Goal: Find contact information: Find contact information

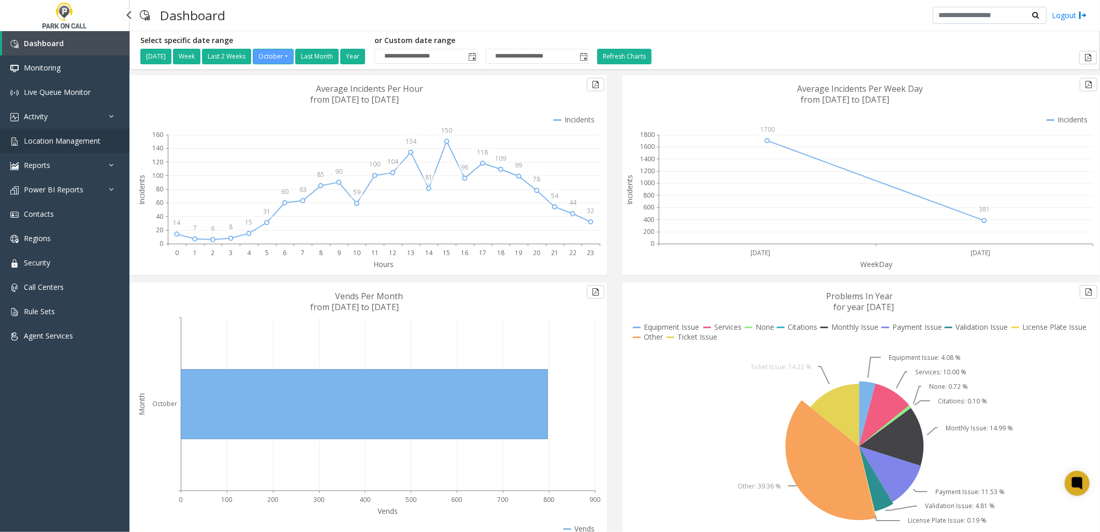
click at [76, 140] on span "Location Management" at bounding box center [62, 141] width 77 height 10
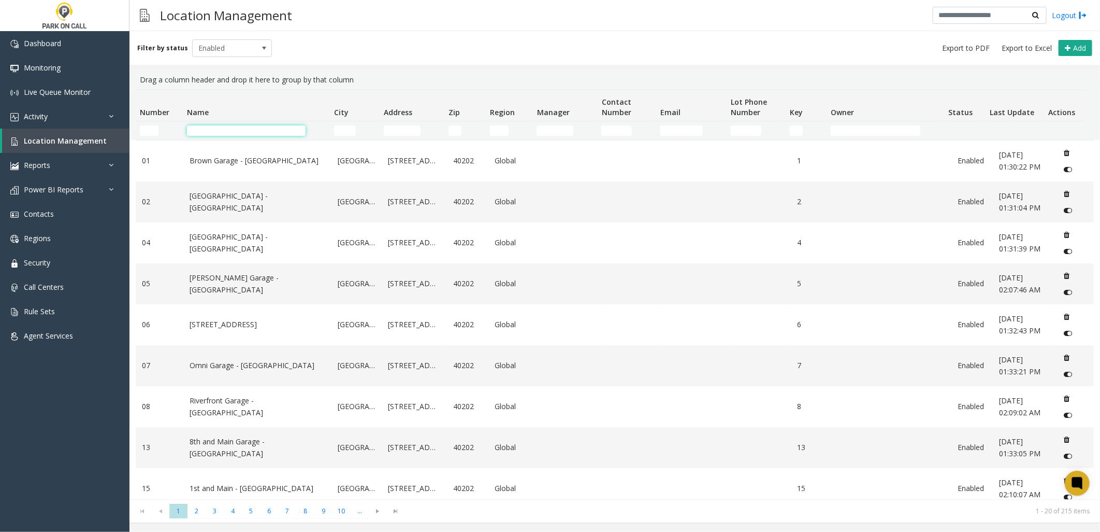
click at [207, 128] on input "Name Filter" at bounding box center [246, 130] width 119 height 10
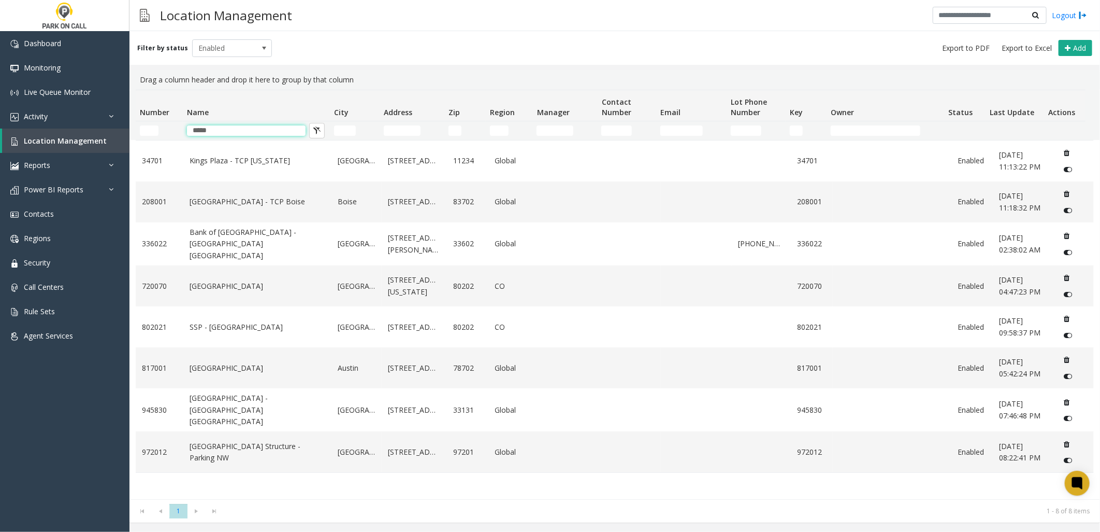
type input "*****"
click at [298, 493] on div "[GEOGRAPHIC_DATA] - TCP [US_STATE][GEOGRAPHIC_DATA] Global 34701 Enabled [DATE]…" at bounding box center [615, 319] width 958 height 359
click at [209, 368] on link "[GEOGRAPHIC_DATA]" at bounding box center [258, 367] width 136 height 11
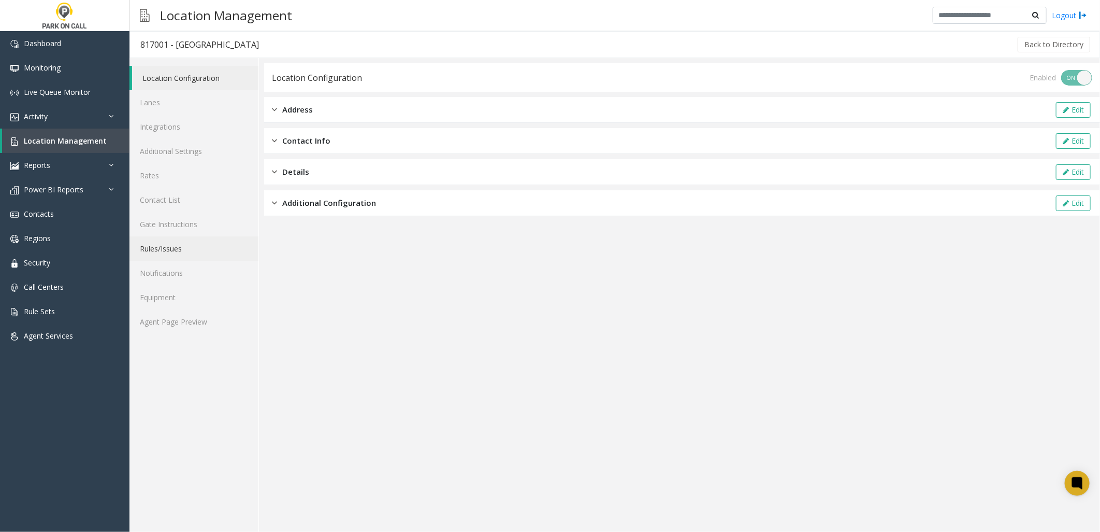
click at [177, 248] on link "Rules/Issues" at bounding box center [194, 248] width 129 height 24
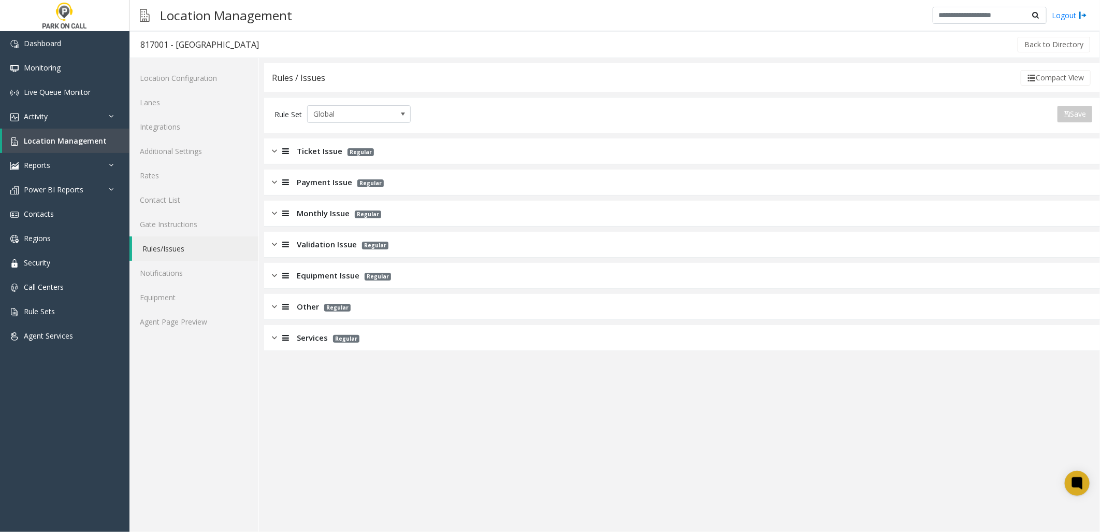
click at [338, 207] on span "Monthly Issue" at bounding box center [323, 213] width 53 height 12
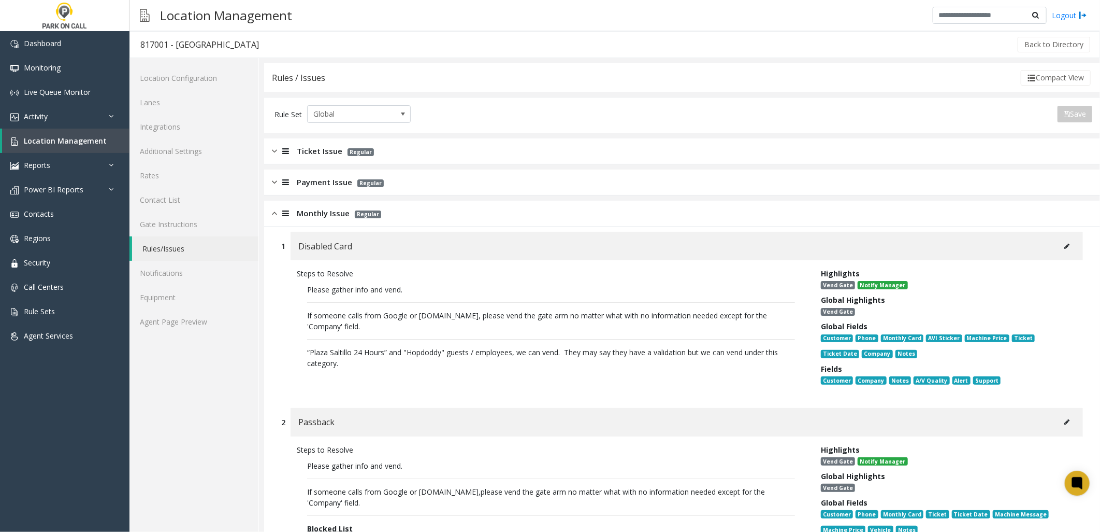
click at [321, 219] on span "Monthly Issue" at bounding box center [323, 213] width 53 height 12
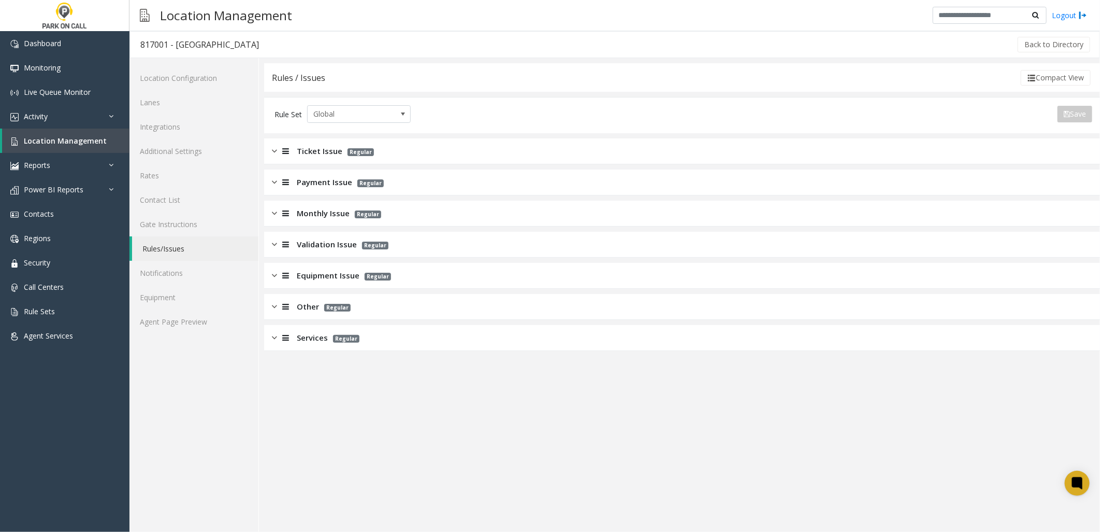
click at [316, 247] on span "Validation Issue" at bounding box center [327, 244] width 60 height 12
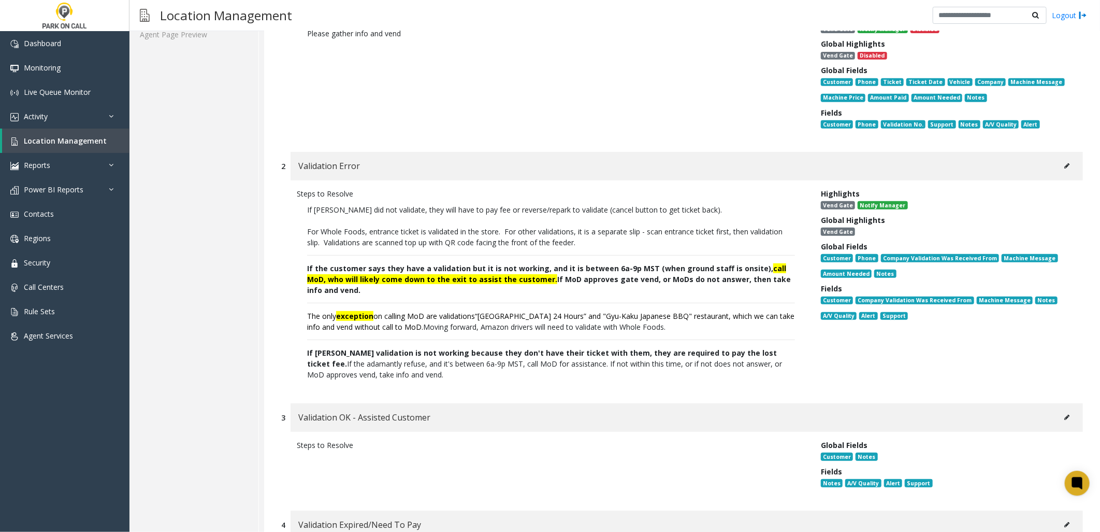
scroll to position [288, 0]
click at [599, 281] on p "If the customer says they have a validation but it is not working, and it is be…" at bounding box center [551, 278] width 488 height 33
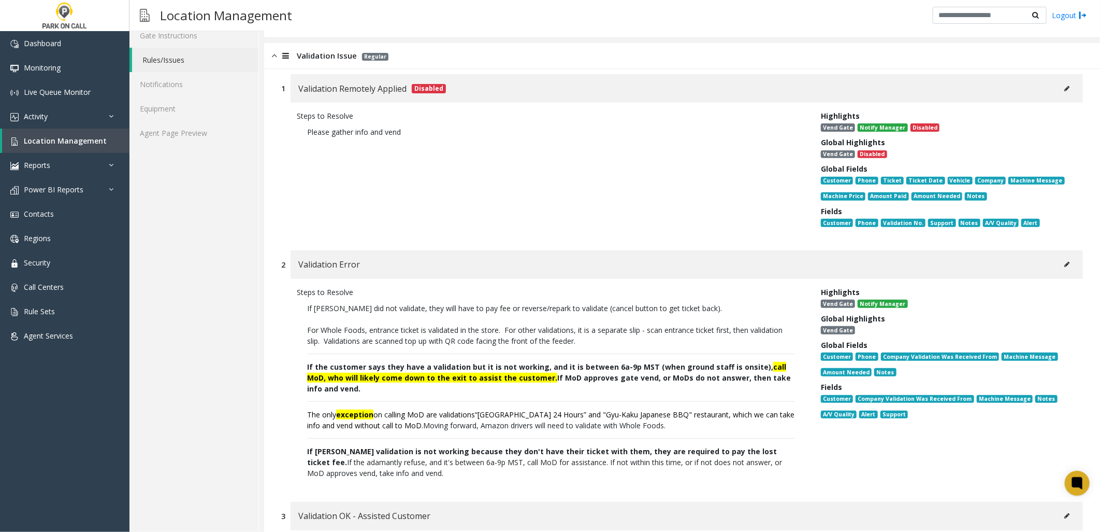
scroll to position [168, 0]
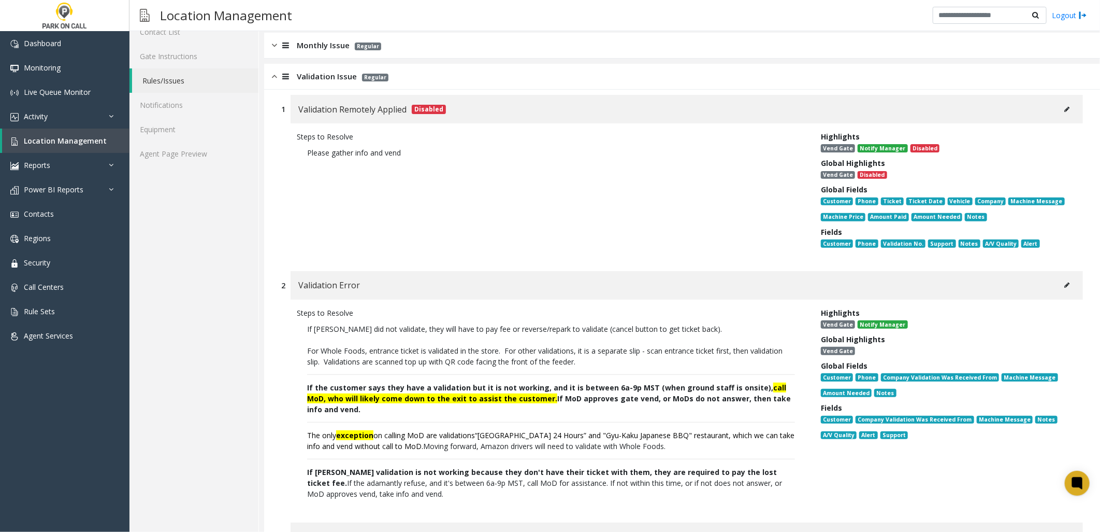
click at [322, 77] on span "Validation Issue" at bounding box center [327, 76] width 60 height 12
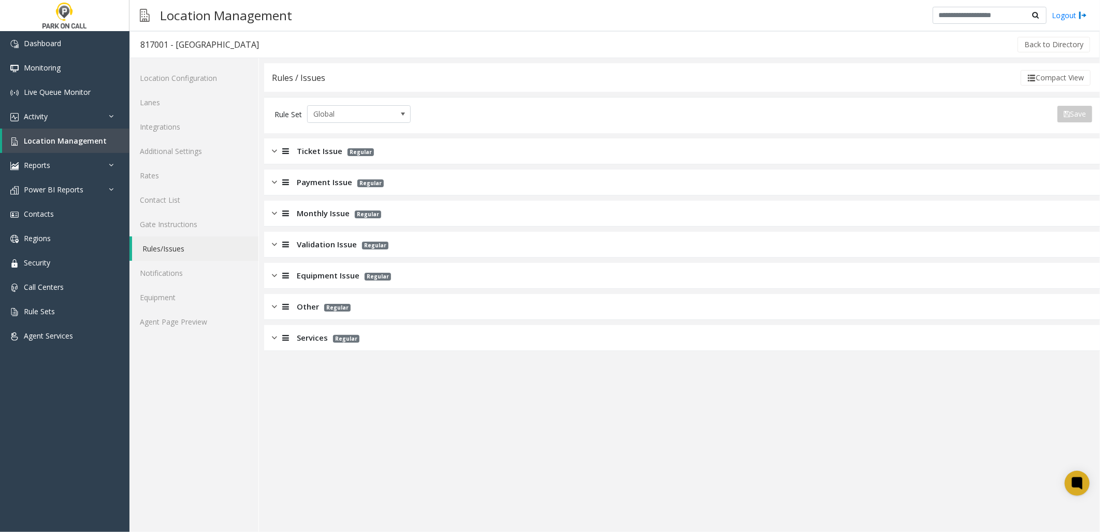
scroll to position [0, 0]
click at [314, 212] on span "Monthly Issue" at bounding box center [323, 213] width 53 height 12
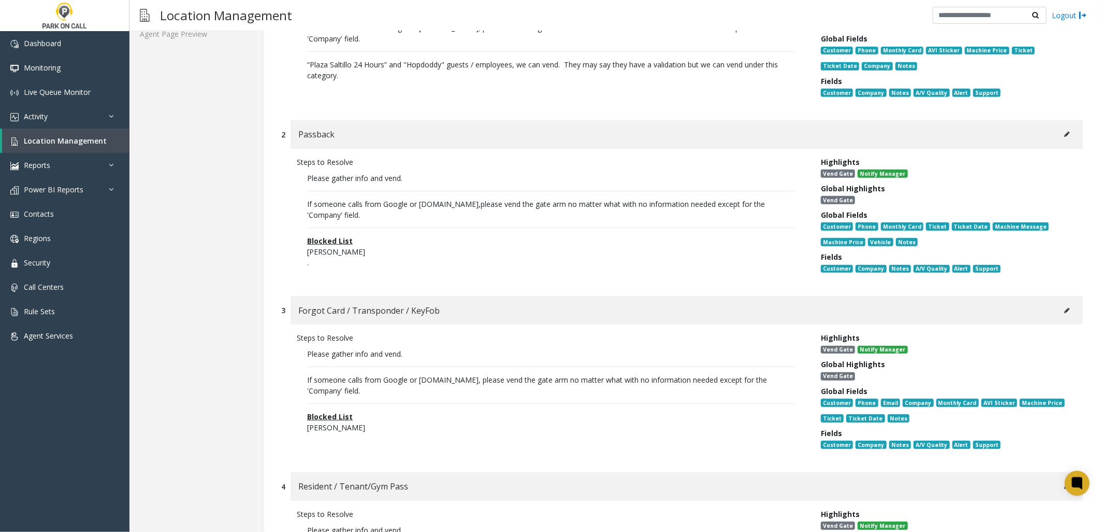
scroll to position [460, 0]
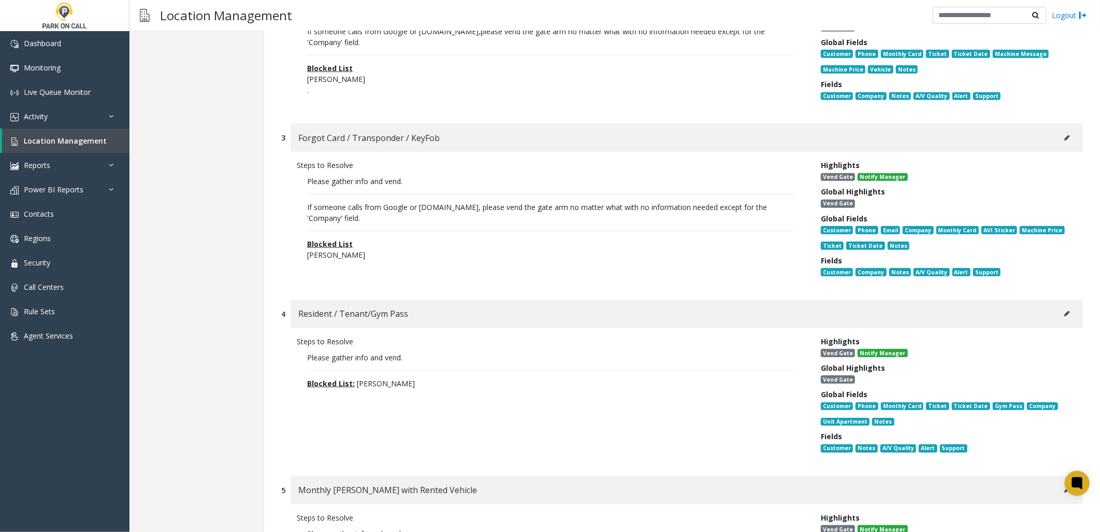
click at [288, 361] on div "Steps to Resolve Please gather info and vend. Blocked List: [PERSON_NAME] Highl…" at bounding box center [682, 396] width 802 height 137
drag, startPoint x: 425, startPoint y: 301, endPoint x: 943, endPoint y: 283, distance: 518.4
click at [426, 301] on div "Resident / Tenant/Gym Pass" at bounding box center [687, 313] width 793 height 28
click at [1061, 306] on button at bounding box center [1067, 314] width 17 height 16
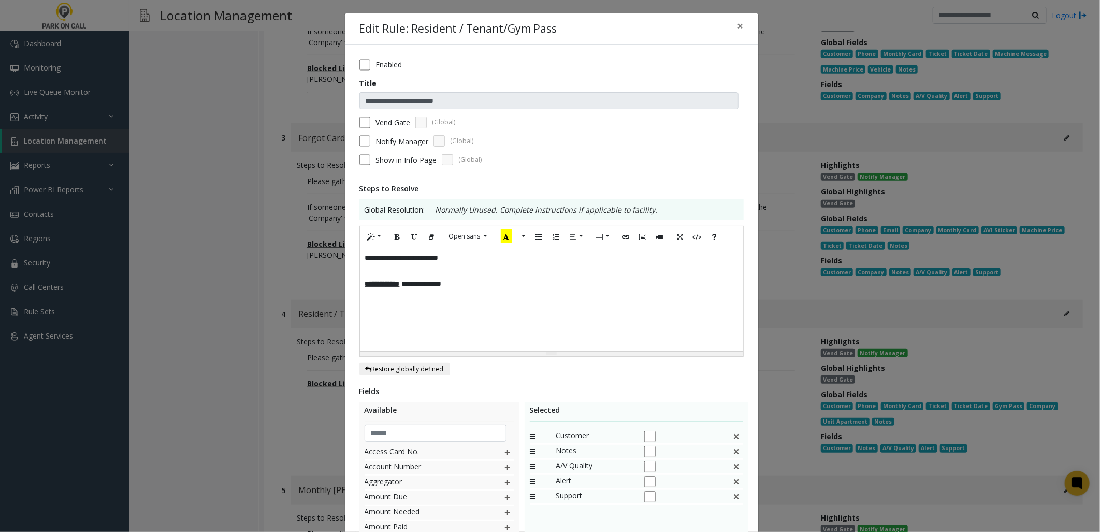
click at [474, 280] on div "**********" at bounding box center [551, 299] width 383 height 104
click at [487, 253] on div "**********" at bounding box center [551, 299] width 383 height 104
click at [738, 23] on span "×" at bounding box center [741, 26] width 6 height 15
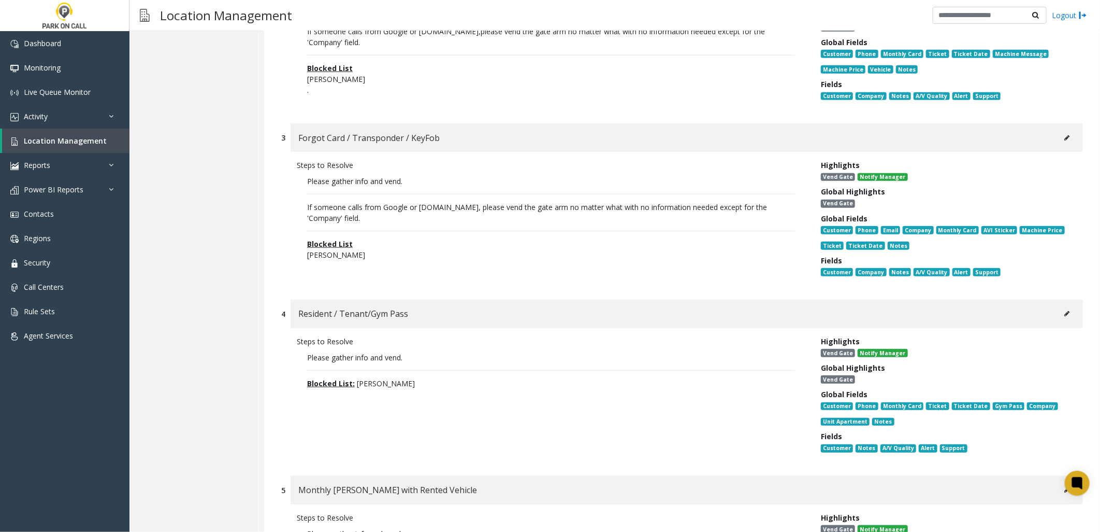
drag, startPoint x: 446, startPoint y: 246, endPoint x: 392, endPoint y: 248, distance: 53.4
click at [446, 245] on p "Blocked List [PERSON_NAME]" at bounding box center [551, 249] width 488 height 22
click at [279, 226] on div "3 Forgot Card / Transponder / KeyFob Steps to Resolve Please gather info and ve…" at bounding box center [683, 206] width 818 height 166
click at [275, 236] on div "3 Forgot Card / Transponder / KeyFob Steps to Resolve Please gather info and ve…" at bounding box center [683, 206] width 818 height 166
click at [1059, 306] on button at bounding box center [1067, 314] width 17 height 16
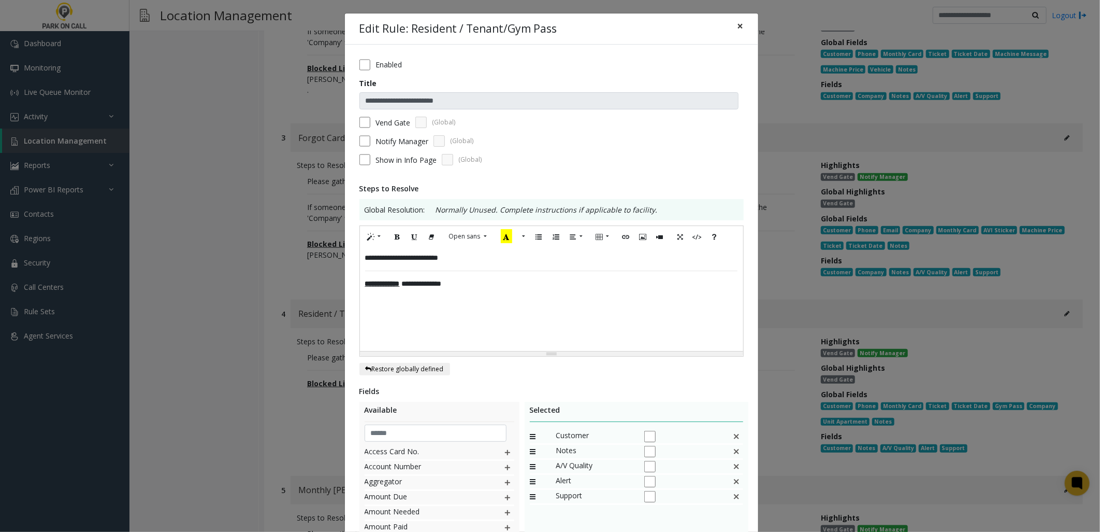
click at [738, 24] on span "×" at bounding box center [741, 26] width 6 height 15
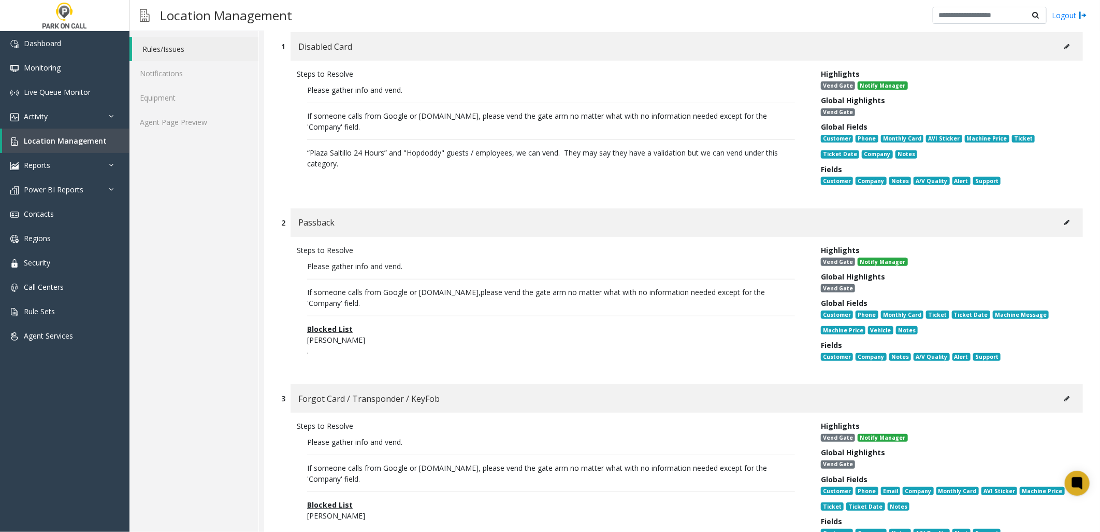
scroll to position [115, 0]
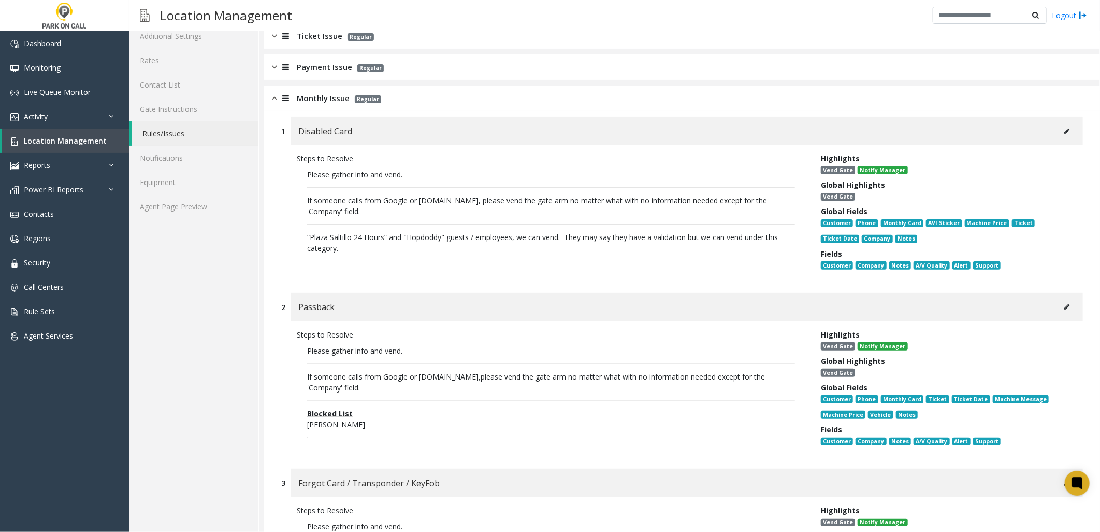
click at [311, 101] on span "Monthly Issue" at bounding box center [323, 98] width 53 height 12
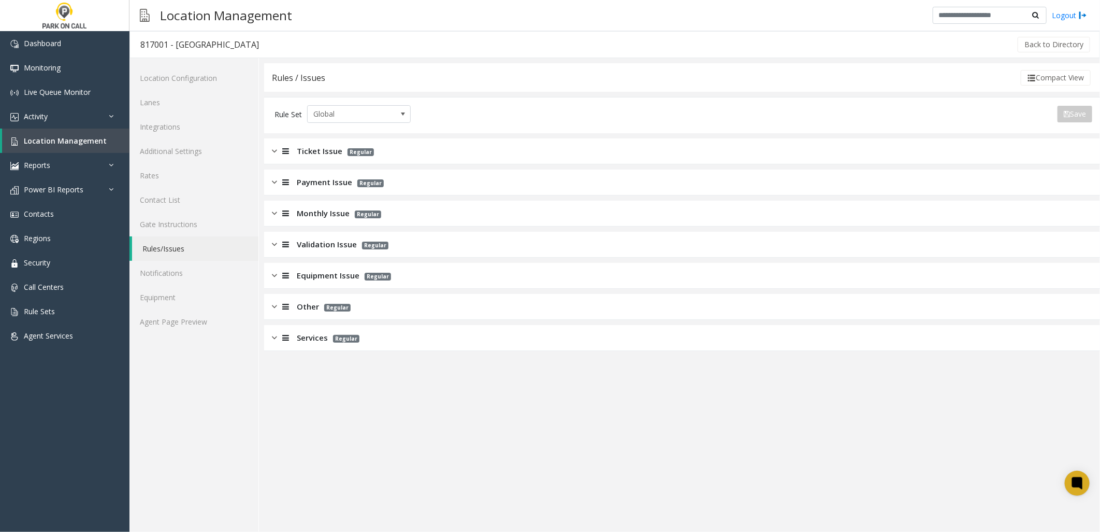
scroll to position [0, 0]
click at [165, 318] on link "Agent Page Preview" at bounding box center [194, 321] width 129 height 24
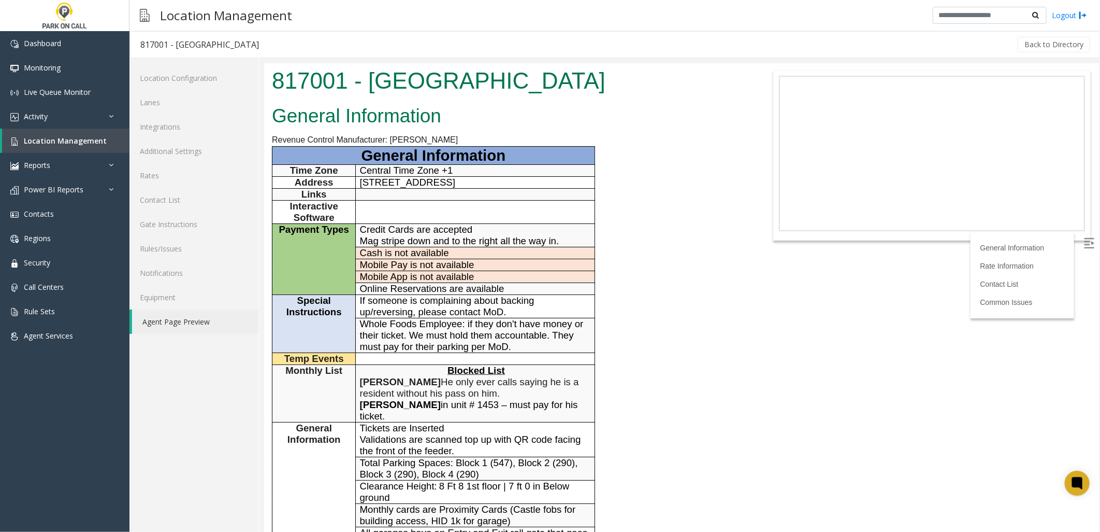
scroll to position [58, 0]
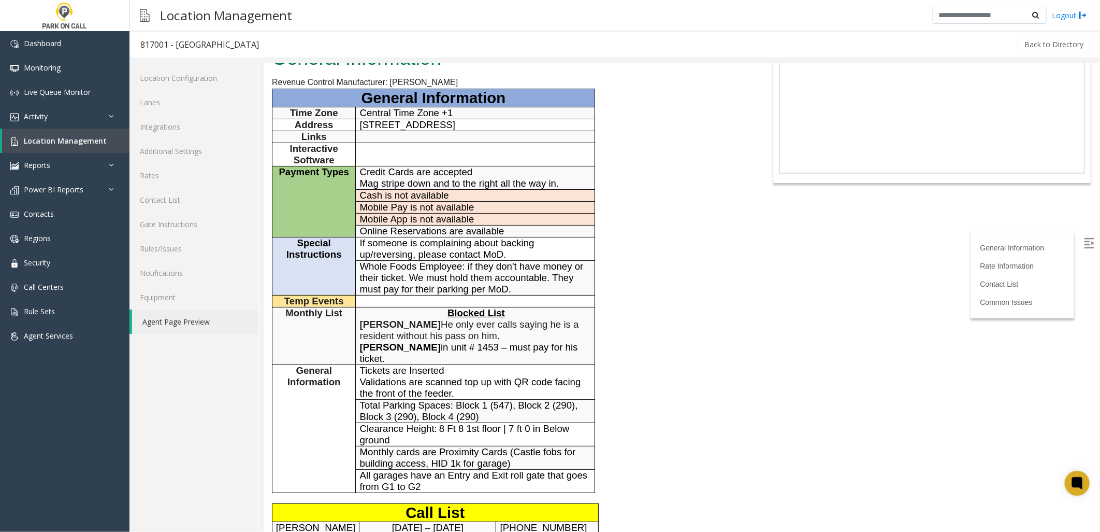
click at [458, 356] on p "[PERSON_NAME] in unit # 1453 – must pay for his ticket." at bounding box center [475, 352] width 231 height 23
click at [451, 329] on span "He only ever calls saying he is a resident without his pass on him." at bounding box center [469, 329] width 219 height 22
click at [441, 327] on span "He only ever calls saying he is a resident without his pass on him." at bounding box center [469, 329] width 219 height 22
click at [392, 324] on span "[PERSON_NAME]" at bounding box center [400, 323] width 81 height 11
click at [312, 316] on span "Monthly List" at bounding box center [313, 312] width 57 height 11
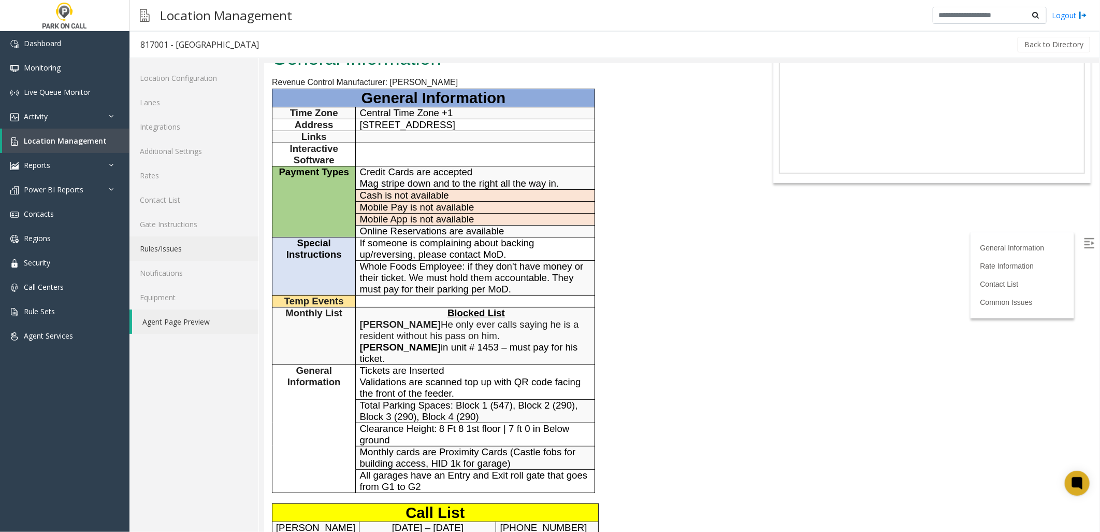
click at [196, 245] on link "Rules/Issues" at bounding box center [194, 248] width 129 height 24
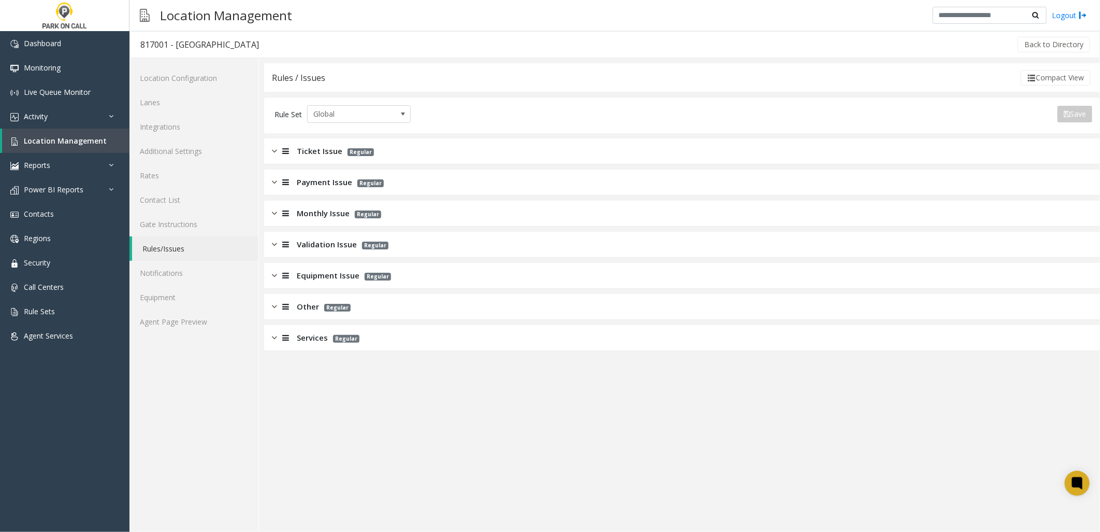
click at [327, 208] on span "Monthly Issue" at bounding box center [323, 213] width 53 height 12
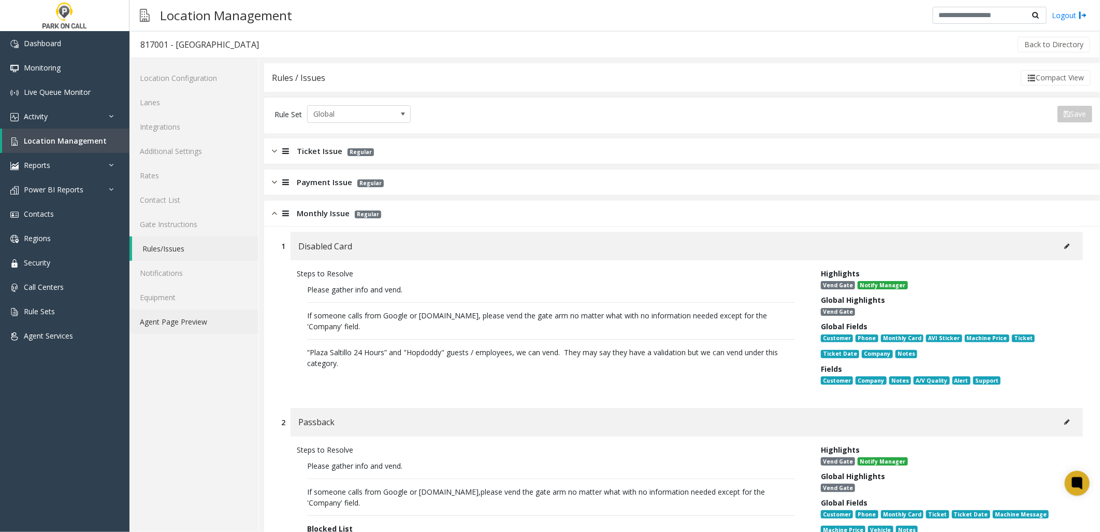
click at [206, 321] on link "Agent Page Preview" at bounding box center [194, 321] width 129 height 24
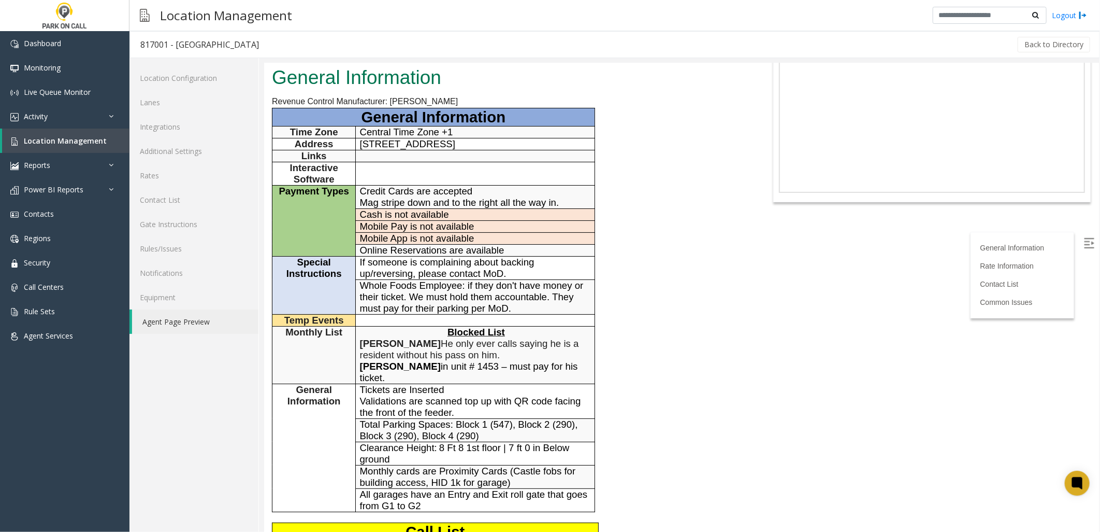
scroll to position [58, 0]
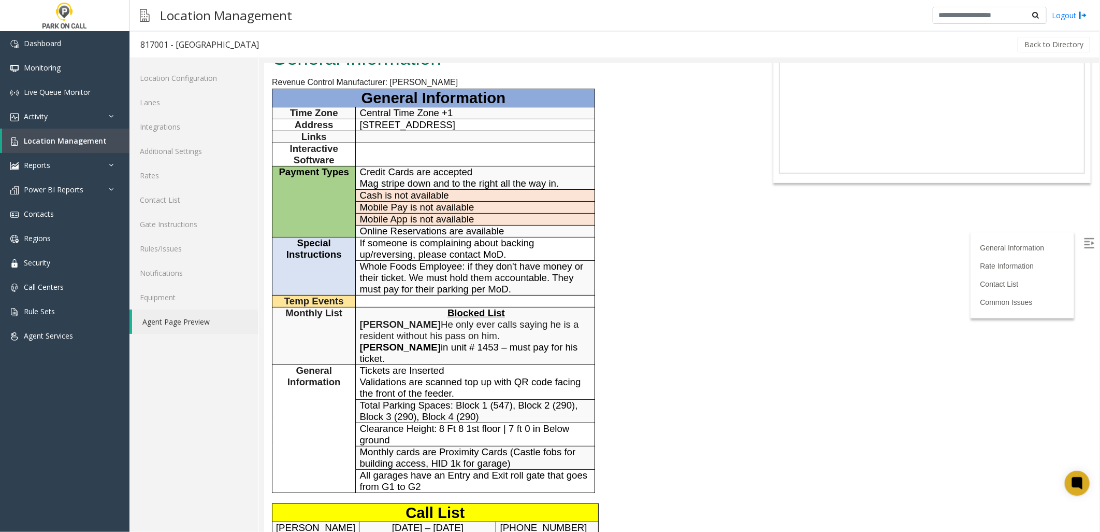
click at [694, 346] on div "General Information Revenue Control Manufacturer: [PERSON_NAME] General Informa…" at bounding box center [507, 490] width 487 height 895
click at [752, 393] on body "817001 - [GEOGRAPHIC_DATA] General Information Revenue Control Manufacturer: [P…" at bounding box center [681, 239] width 835 height 468
click at [752, 386] on body "817001 - [GEOGRAPHIC_DATA] General Information Revenue Control Manufacturer: [P…" at bounding box center [681, 239] width 835 height 468
click at [752, 384] on body "817001 - [GEOGRAPHIC_DATA] General Information Revenue Control Manufacturer: [P…" at bounding box center [681, 239] width 835 height 468
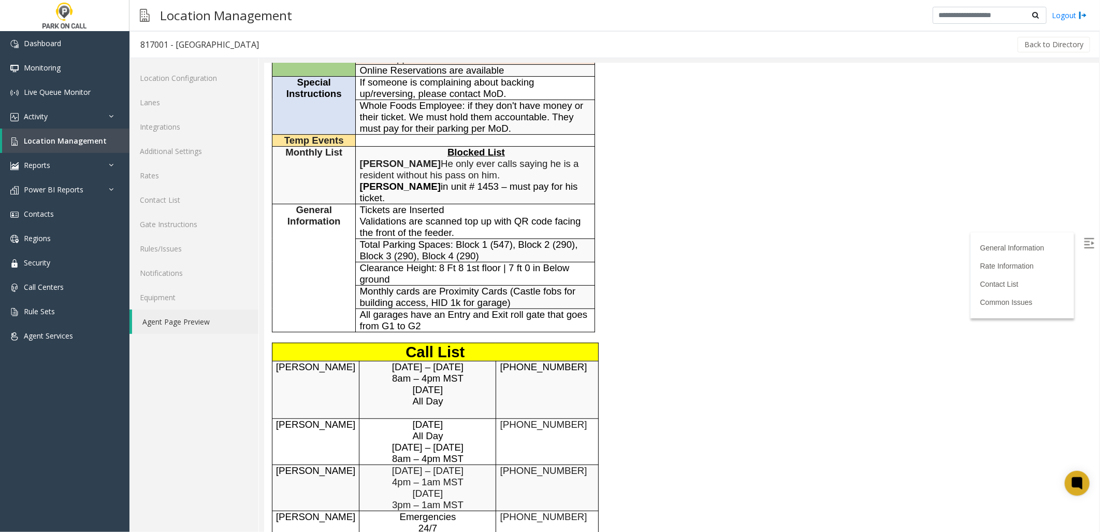
scroll to position [230, 0]
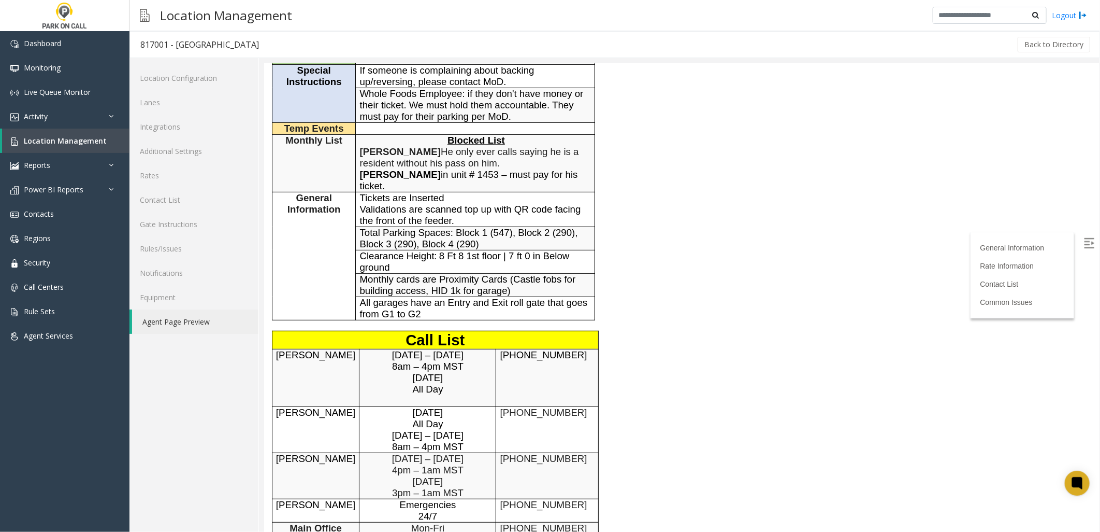
drag, startPoint x: 459, startPoint y: 397, endPoint x: 431, endPoint y: 439, distance: 50.4
click at [431, 439] on span "[DATE] – [DATE]" at bounding box center [427, 434] width 71 height 11
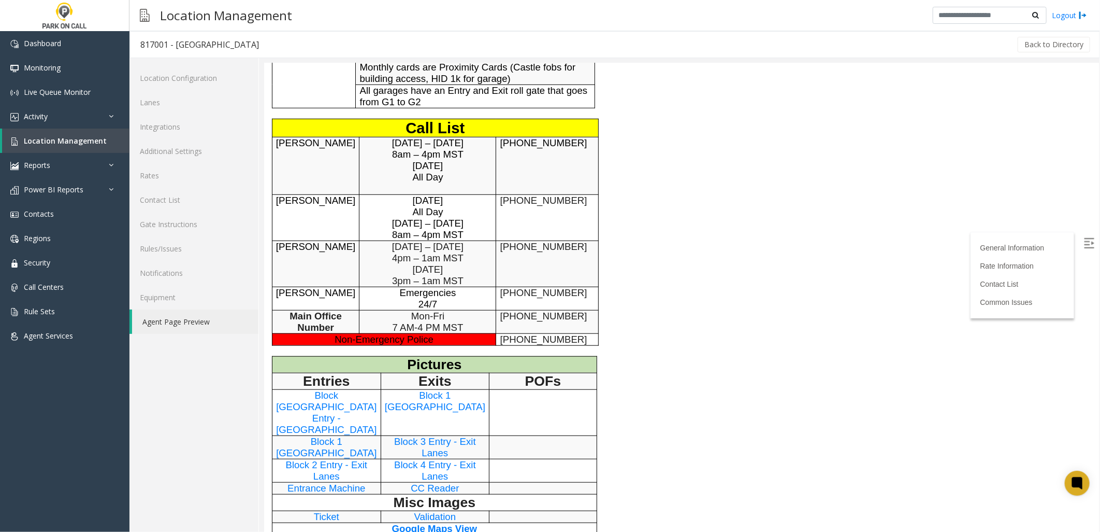
scroll to position [460, 0]
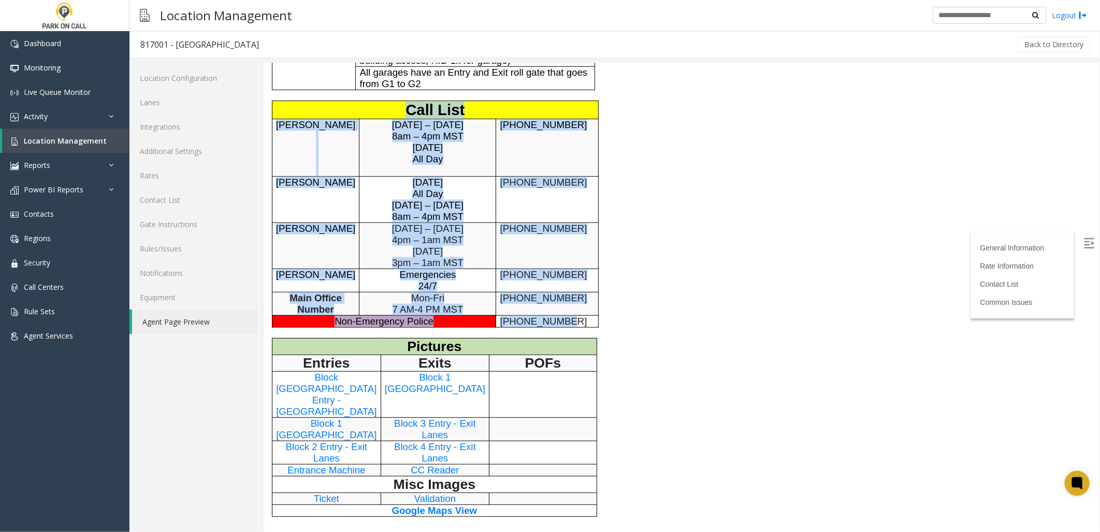
drag, startPoint x: 395, startPoint y: 110, endPoint x: 566, endPoint y: 324, distance: 274.0
click at [566, 324] on tbody "Call List [PERSON_NAME] [DATE] – [DATE] 8am – 4pm MST [DATE] All Day [PHONE_NUM…" at bounding box center [434, 213] width 326 height 226
click at [566, 324] on p "[PHONE_NUMBER]" at bounding box center [547, 320] width 94 height 11
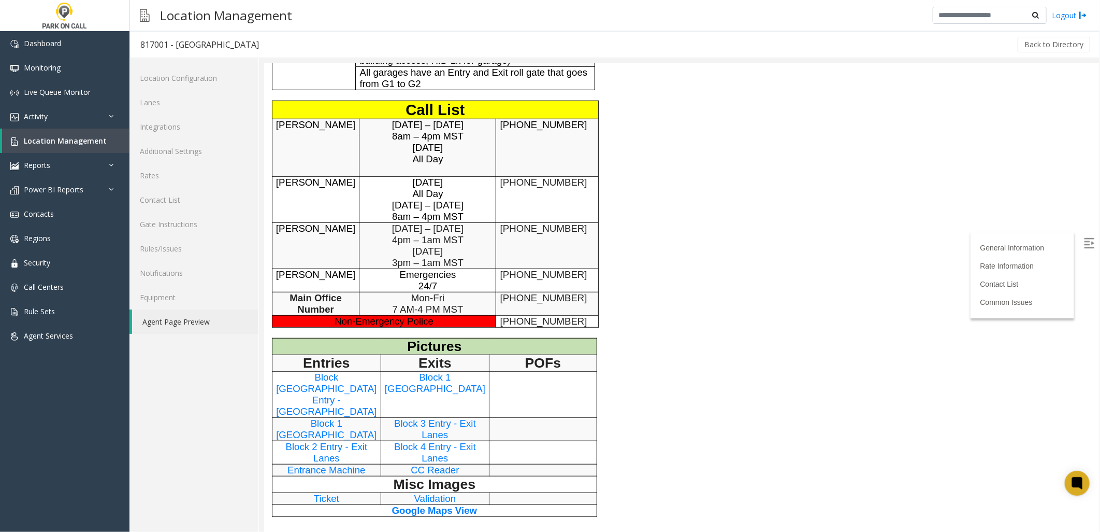
click at [569, 302] on p "[PHONE_NUMBER]" at bounding box center [547, 297] width 94 height 11
click at [438, 289] on p "24/7" at bounding box center [427, 285] width 136 height 11
click at [416, 256] on span "[DATE]" at bounding box center [427, 250] width 31 height 11
drag, startPoint x: 402, startPoint y: 152, endPoint x: 437, endPoint y: 162, distance: 36.6
click at [437, 162] on td "[DATE] – [DATE] 8am – 4pm MST [DATE] All Day" at bounding box center [427, 147] width 137 height 58
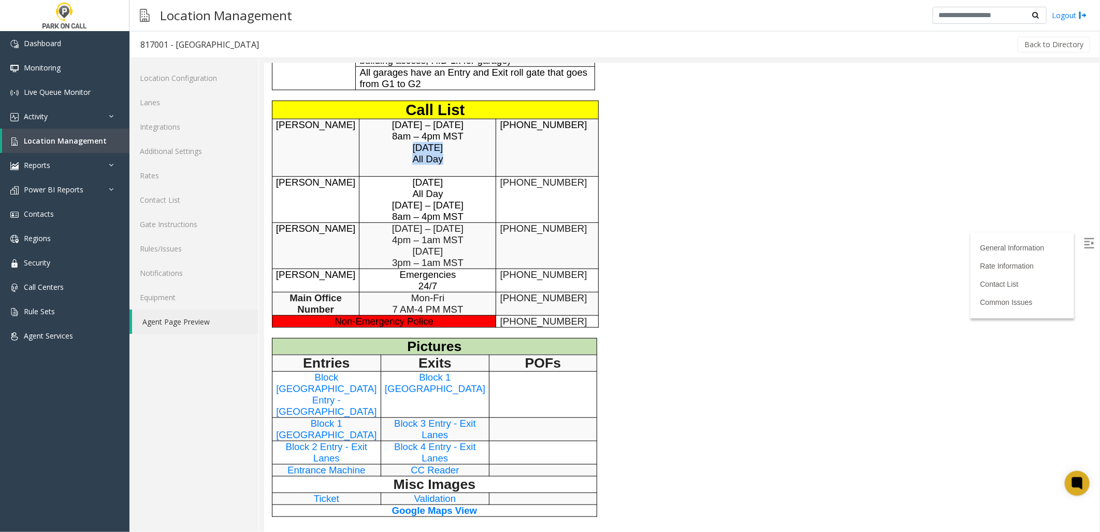
drag, startPoint x: 437, startPoint y: 162, endPoint x: 430, endPoint y: 163, distance: 6.8
click at [439, 163] on p "All Day" at bounding box center [427, 158] width 136 height 11
drag, startPoint x: 411, startPoint y: 151, endPoint x: 442, endPoint y: 161, distance: 32.3
click at [442, 161] on td "[DATE] – [DATE] 8am – 4pm MST [DATE] All Day" at bounding box center [427, 147] width 137 height 58
click at [439, 162] on p "All Day" at bounding box center [427, 158] width 136 height 11
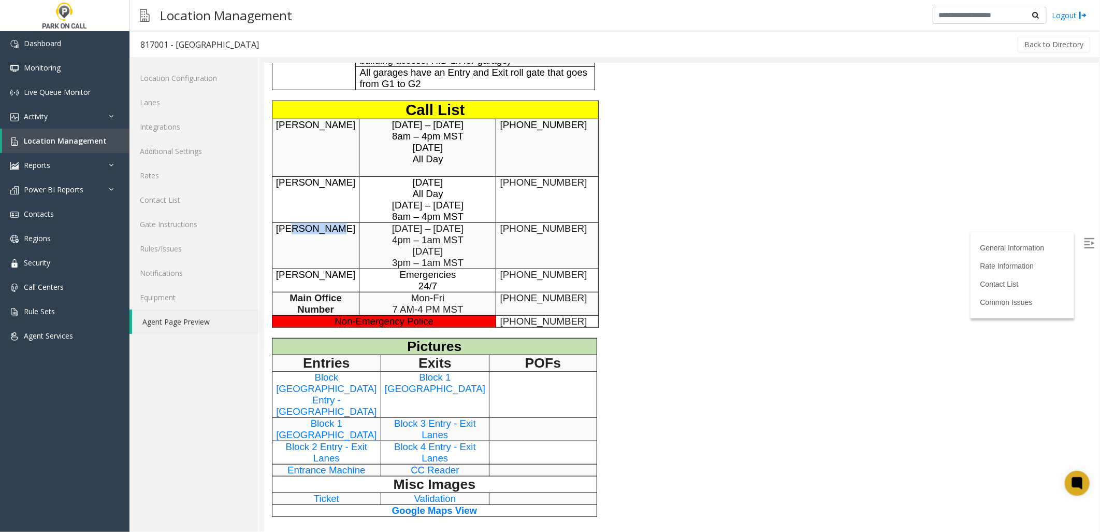
drag, startPoint x: 294, startPoint y: 235, endPoint x: 337, endPoint y: 234, distance: 43.0
click at [337, 233] on span "[PERSON_NAME]" at bounding box center [315, 227] width 79 height 11
drag, startPoint x: 337, startPoint y: 234, endPoint x: 320, endPoint y: 239, distance: 17.9
click at [320, 234] on p "[PERSON_NAME]" at bounding box center [315, 227] width 79 height 11
drag, startPoint x: 399, startPoint y: 253, endPoint x: 456, endPoint y: 257, distance: 56.6
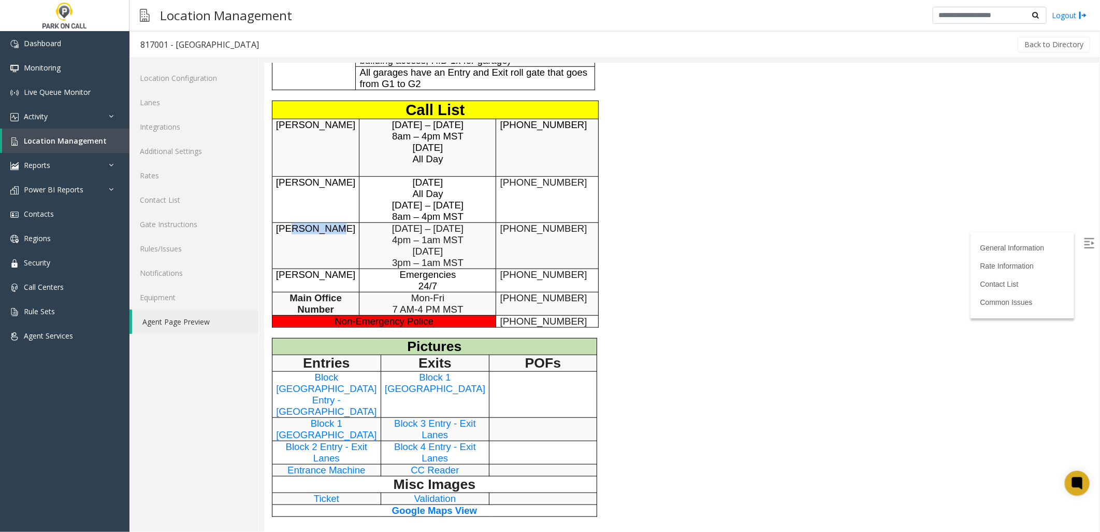
click at [456, 256] on p "[DATE]" at bounding box center [427, 250] width 136 height 11
drag, startPoint x: 456, startPoint y: 257, endPoint x: 409, endPoint y: 266, distance: 48.0
click at [409, 266] on span "3pm – 1am MST" at bounding box center [427, 261] width 71 height 11
drag, startPoint x: 388, startPoint y: 268, endPoint x: 414, endPoint y: 266, distance: 26.0
click at [414, 266] on span "3pm – 1am MST" at bounding box center [427, 261] width 71 height 11
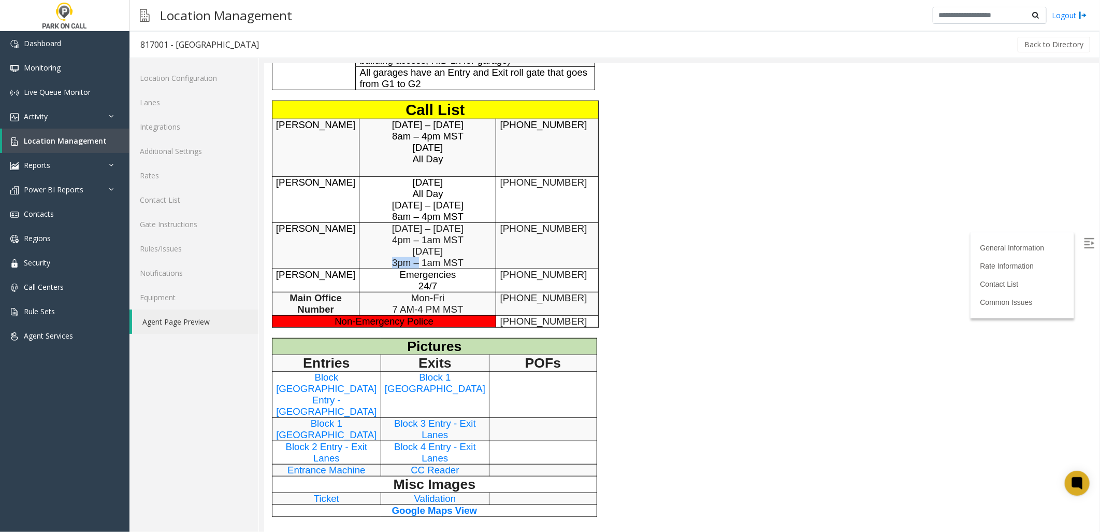
drag, startPoint x: 414, startPoint y: 266, endPoint x: 408, endPoint y: 267, distance: 6.2
click at [408, 267] on span "3pm – 1am MST" at bounding box center [427, 261] width 71 height 11
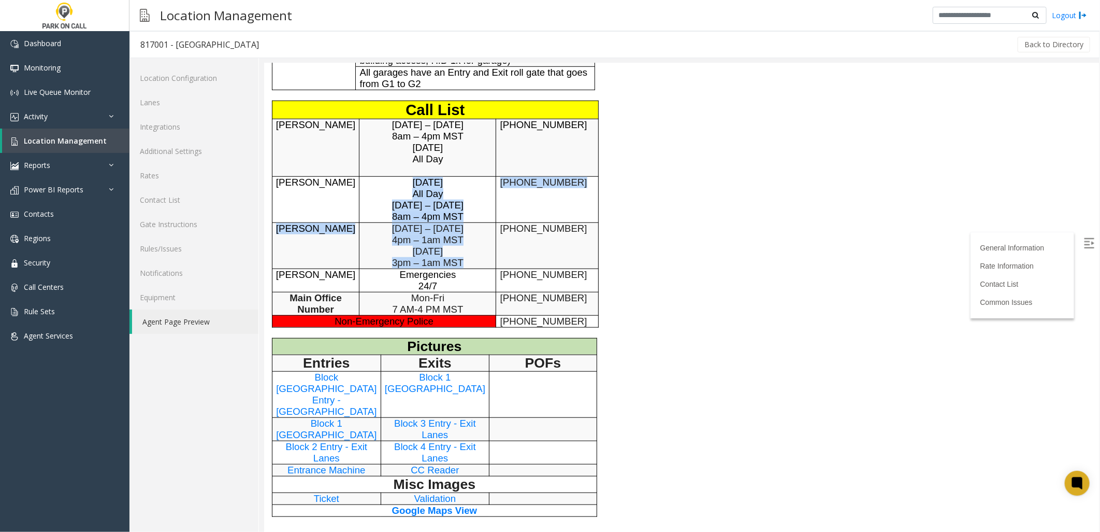
drag, startPoint x: 464, startPoint y: 267, endPoint x: 356, endPoint y: 188, distance: 134.1
click at [356, 188] on tbody "Call List [PERSON_NAME] [DATE] – [DATE] 8am – 4pm MST [DATE] All Day [PHONE_NUM…" at bounding box center [434, 213] width 326 height 226
drag, startPoint x: 356, startPoint y: 188, endPoint x: 400, endPoint y: 207, distance: 48.0
click at [400, 207] on span "[DATE] – [DATE]" at bounding box center [427, 204] width 71 height 11
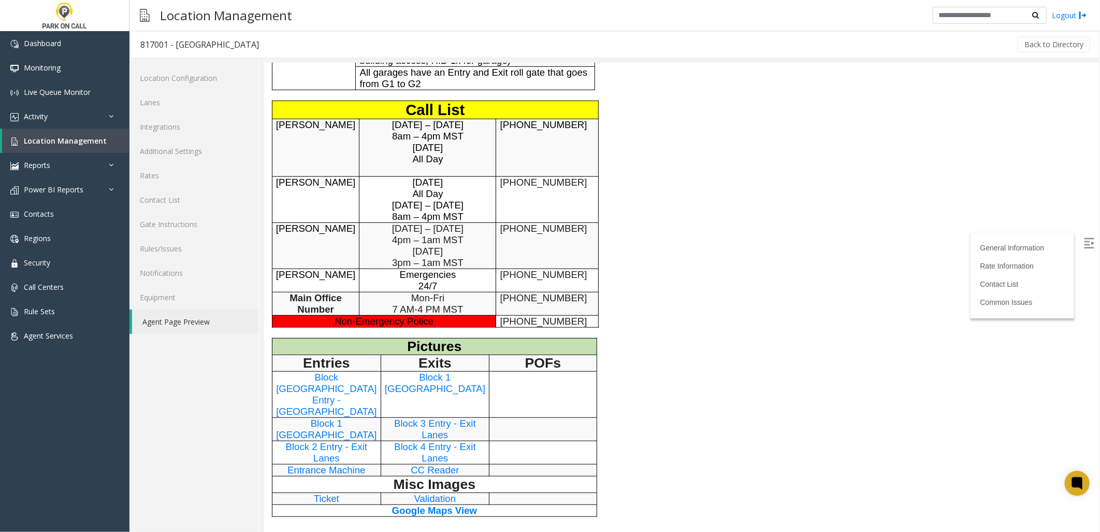
click at [420, 164] on span "All Day" at bounding box center [427, 158] width 31 height 11
click at [412, 187] on span "[DATE]" at bounding box center [427, 181] width 31 height 11
drag, startPoint x: 412, startPoint y: 191, endPoint x: 435, endPoint y: 214, distance: 33.0
click at [435, 214] on td "[DATE] All Day [DATE] – [DATE] 8am – 4pm MST" at bounding box center [427, 199] width 137 height 46
click at [435, 210] on span "[DATE] – [DATE]" at bounding box center [427, 204] width 71 height 11
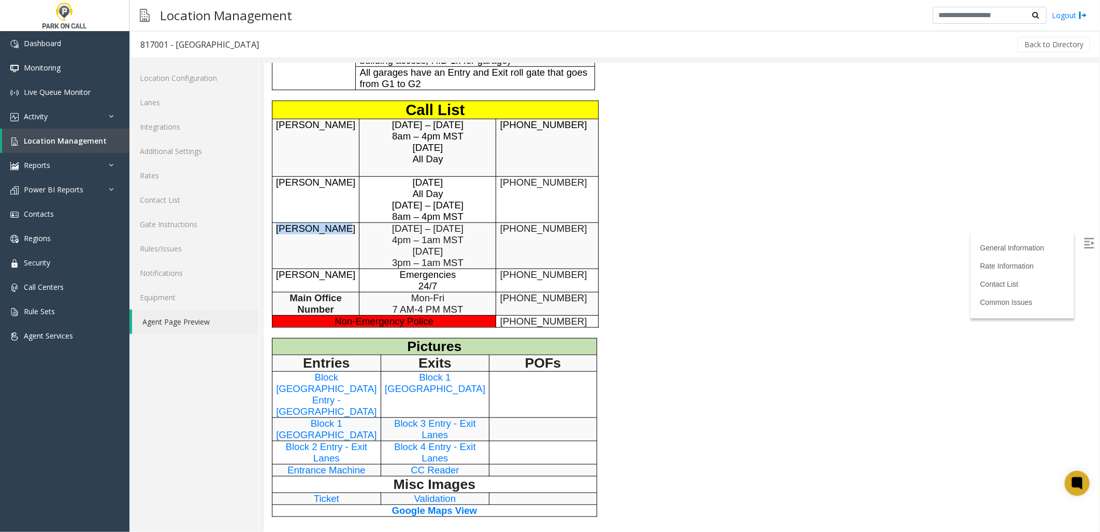
drag, startPoint x: 283, startPoint y: 234, endPoint x: 343, endPoint y: 231, distance: 60.2
click at [343, 231] on span "[PERSON_NAME]" at bounding box center [315, 227] width 79 height 11
drag, startPoint x: 343, startPoint y: 231, endPoint x: 302, endPoint y: 178, distance: 67.2
click at [302, 176] on p "[PERSON_NAME]" at bounding box center [315, 147] width 79 height 57
drag, startPoint x: 273, startPoint y: 185, endPoint x: 345, endPoint y: 190, distance: 72.2
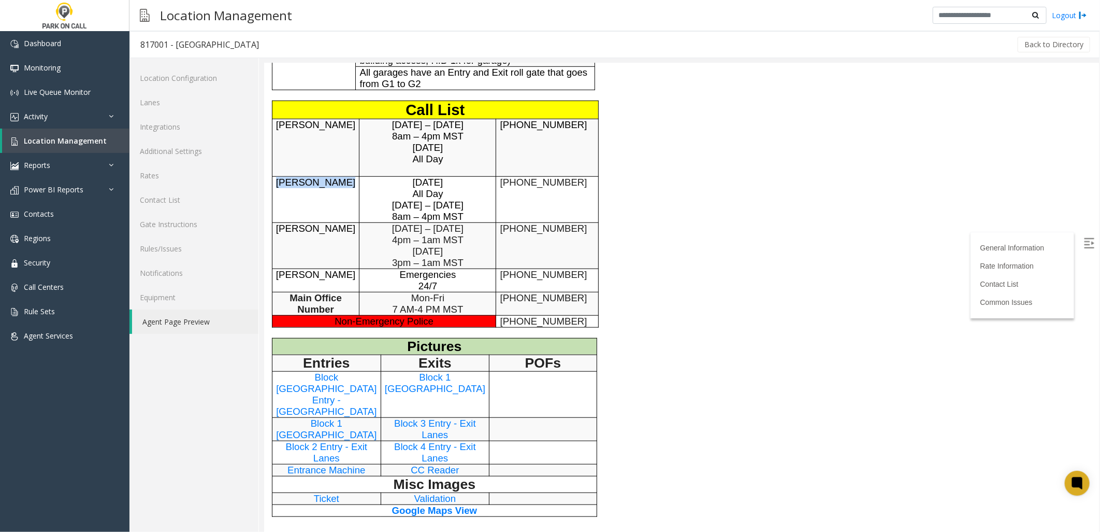
click at [345, 190] on td "[PERSON_NAME]" at bounding box center [315, 199] width 88 height 46
click at [347, 187] on span "[PERSON_NAME]" at bounding box center [315, 181] width 79 height 11
drag, startPoint x: 318, startPoint y: 185, endPoint x: 356, endPoint y: 185, distance: 38.3
click at [356, 185] on tr "[PERSON_NAME] [DATE] All Day [DATE] – [DATE] 8am – 4pm MST [PHONE_NUMBER]" at bounding box center [434, 199] width 326 height 46
drag, startPoint x: 356, startPoint y: 185, endPoint x: 347, endPoint y: 189, distance: 10.2
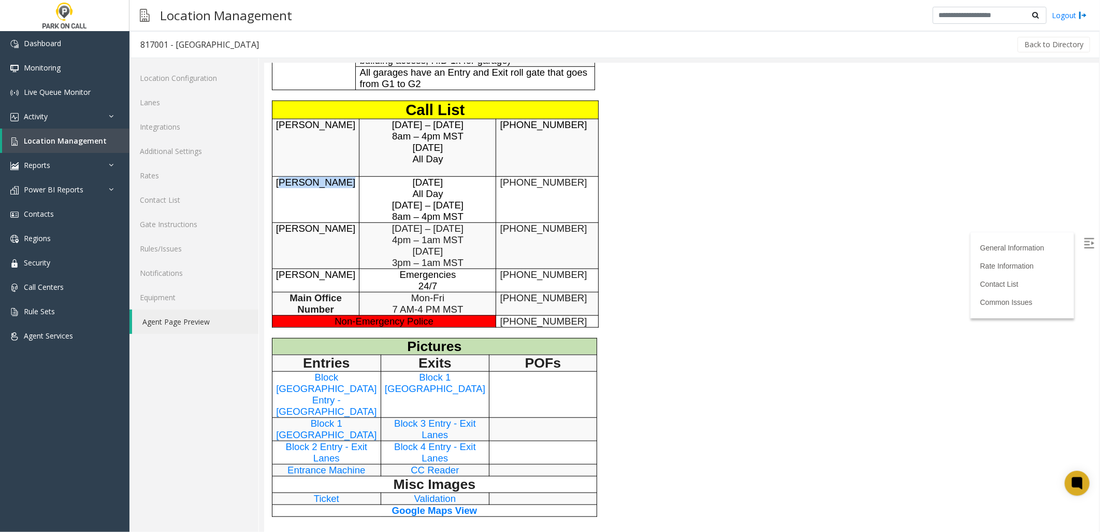
click at [347, 187] on span "[PERSON_NAME]" at bounding box center [315, 181] width 79 height 11
drag, startPoint x: 386, startPoint y: 266, endPoint x: 407, endPoint y: 267, distance: 20.7
click at [407, 267] on p "3pm – 1am MST" at bounding box center [427, 261] width 136 height 11
click at [406, 267] on span "3pm – 1am MST" at bounding box center [427, 261] width 71 height 11
drag, startPoint x: 406, startPoint y: 270, endPoint x: 389, endPoint y: 269, distance: 17.7
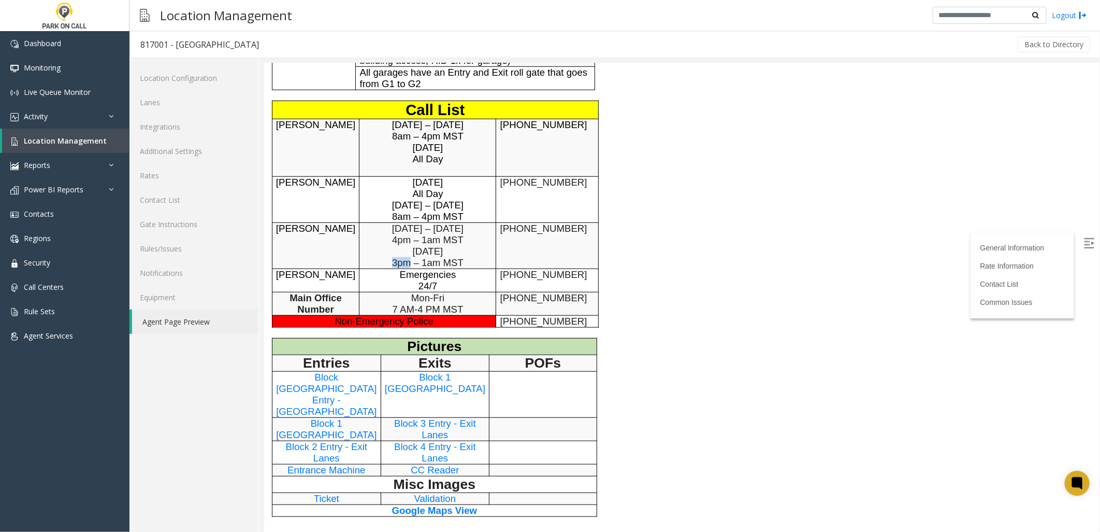
click at [392, 267] on span "3pm – 1am MST" at bounding box center [427, 261] width 71 height 11
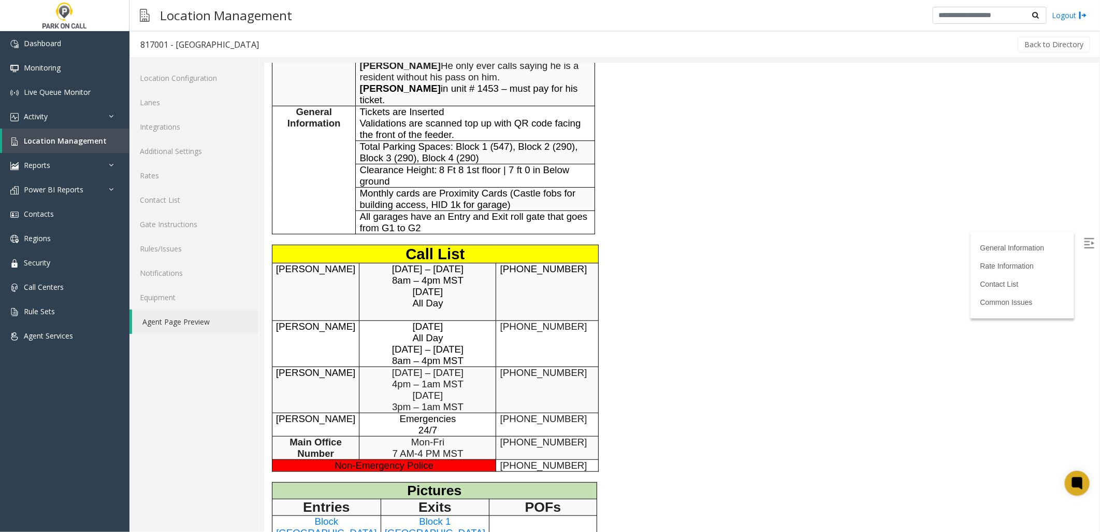
scroll to position [288, 0]
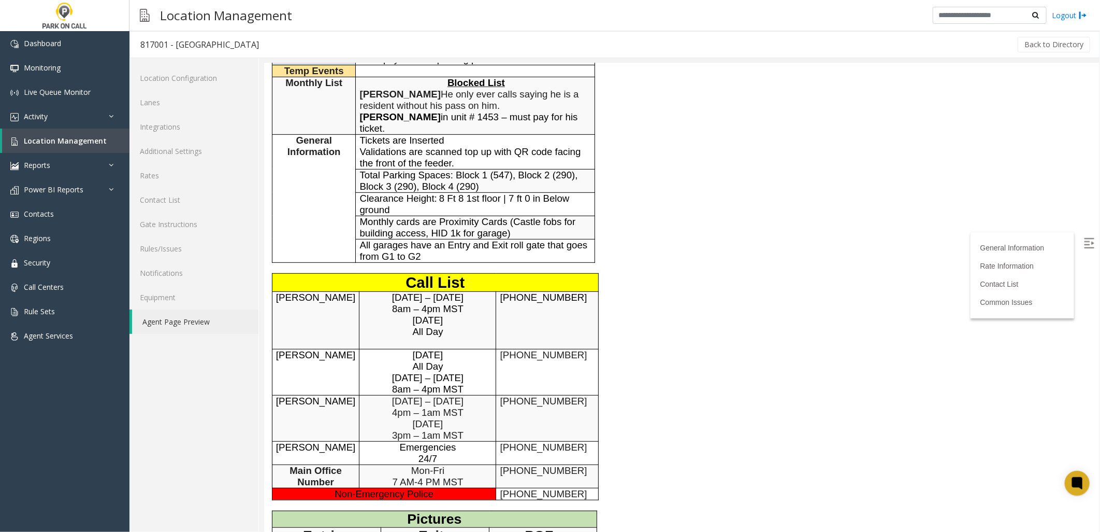
click at [765, 160] on body "817001 - [GEOGRAPHIC_DATA] General Information Revenue Control Manufacturer: [P…" at bounding box center [681, 9] width 835 height 468
